Goal: Information Seeking & Learning: Understand process/instructions

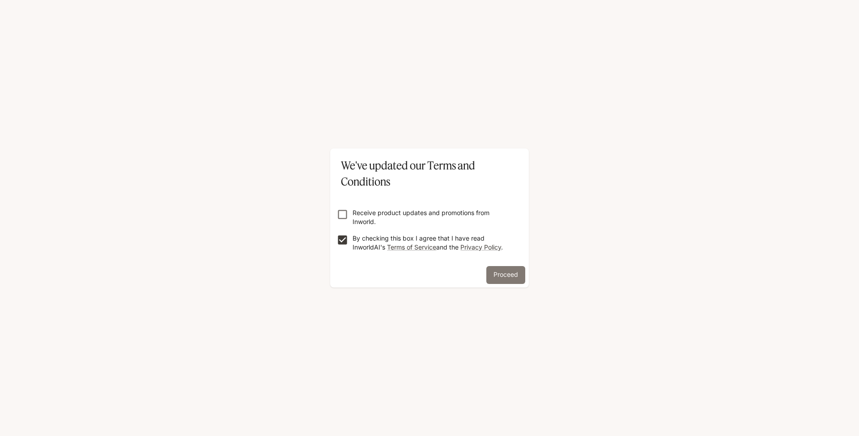
click at [503, 277] on button "Proceed" at bounding box center [505, 275] width 39 height 18
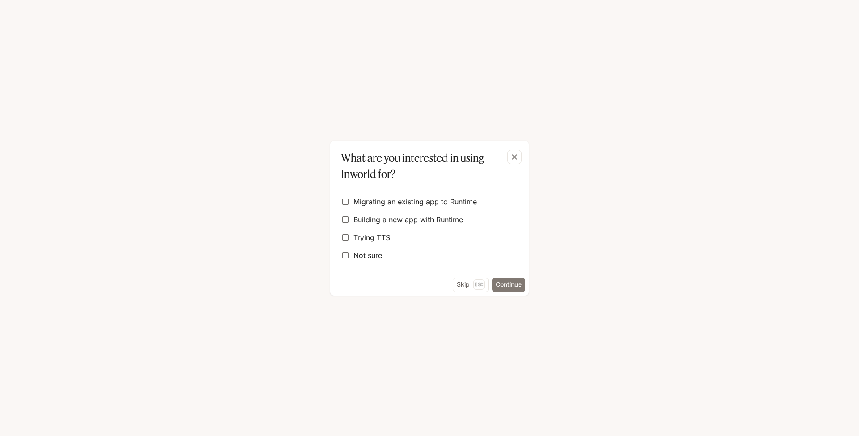
click at [500, 281] on button "Continue" at bounding box center [508, 285] width 33 height 14
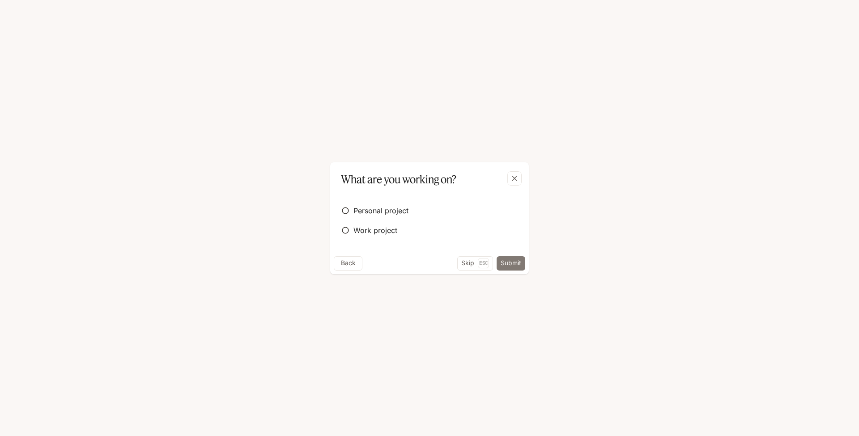
click at [506, 265] on button "Submit" at bounding box center [511, 263] width 29 height 14
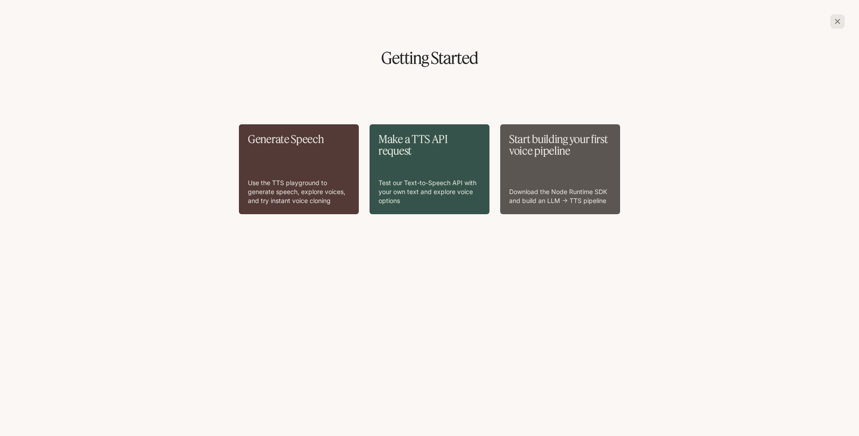
click at [524, 205] on p "Download the Node Runtime SDK and build an LLM → TTS pipeline" at bounding box center [560, 196] width 102 height 18
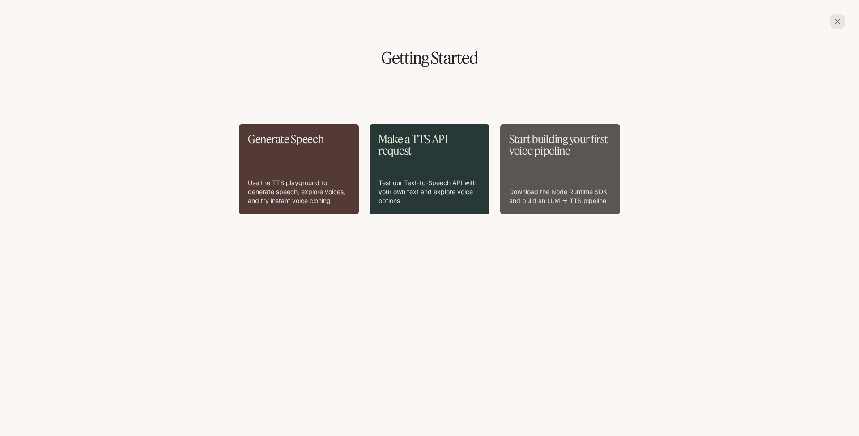
click at [405, 171] on div "Make a TTS API request Test our Text-to-Speech API with your own text and explo…" at bounding box center [430, 169] width 102 height 72
